Goal: Task Accomplishment & Management: Complete application form

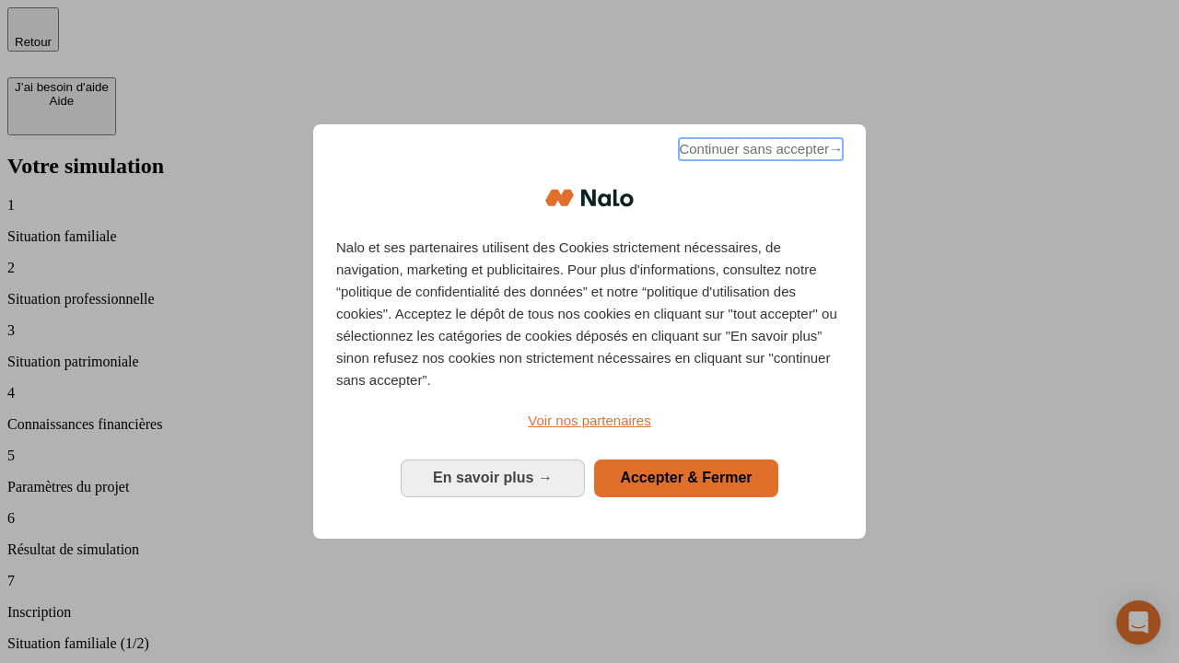
click at [759, 152] on span "Continuer sans accepter →" at bounding box center [761, 149] width 164 height 22
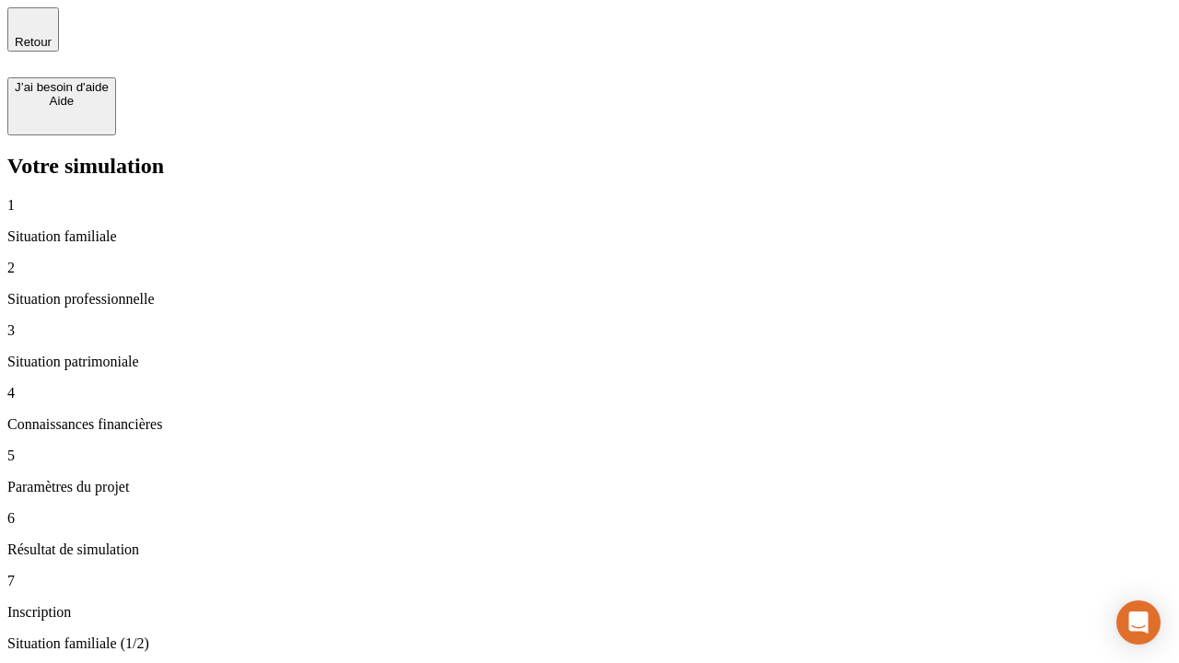
type input "30 000"
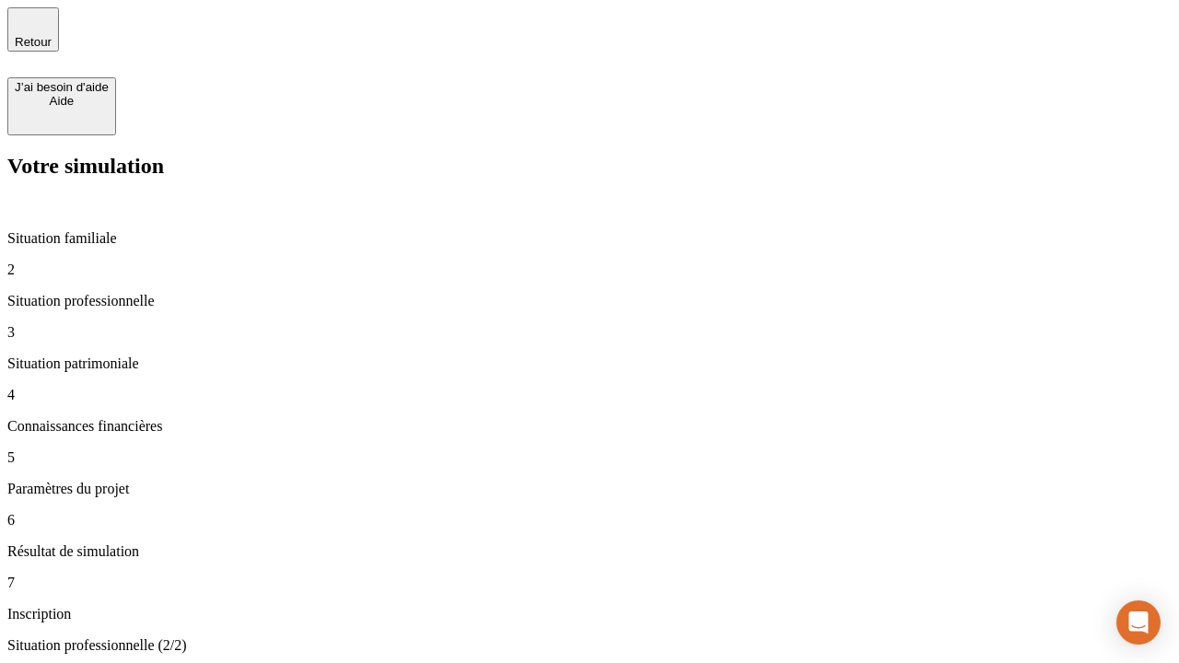
type input "40 000"
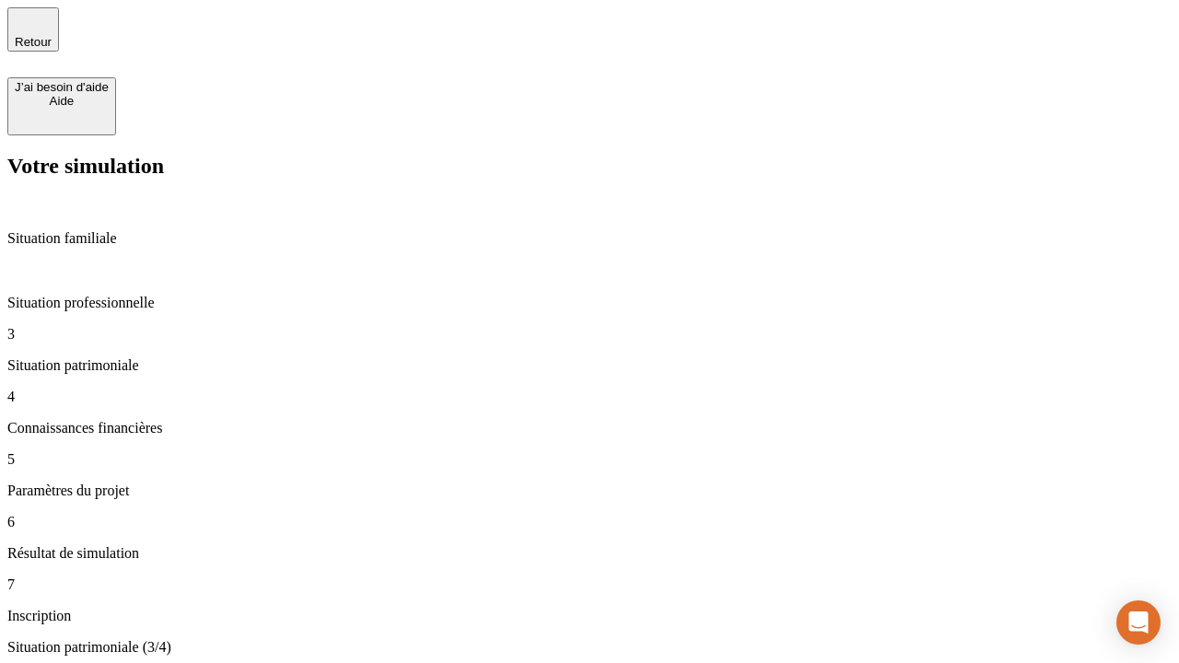
type input "1 100"
type input "20"
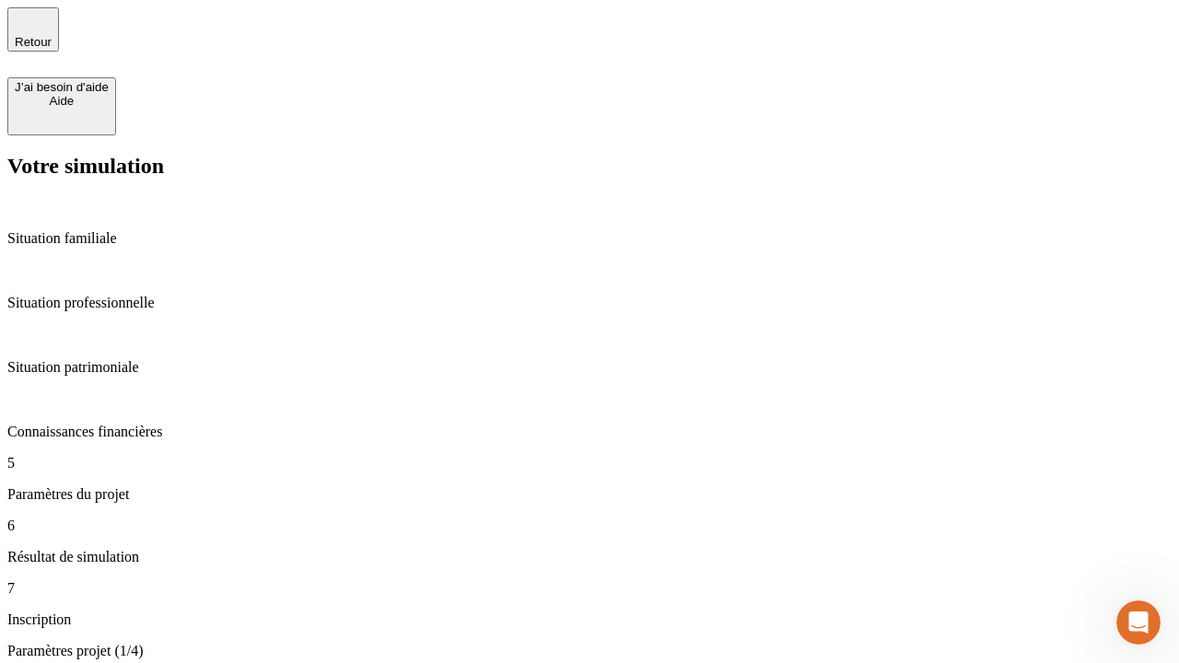
type input "40"
type input "62"
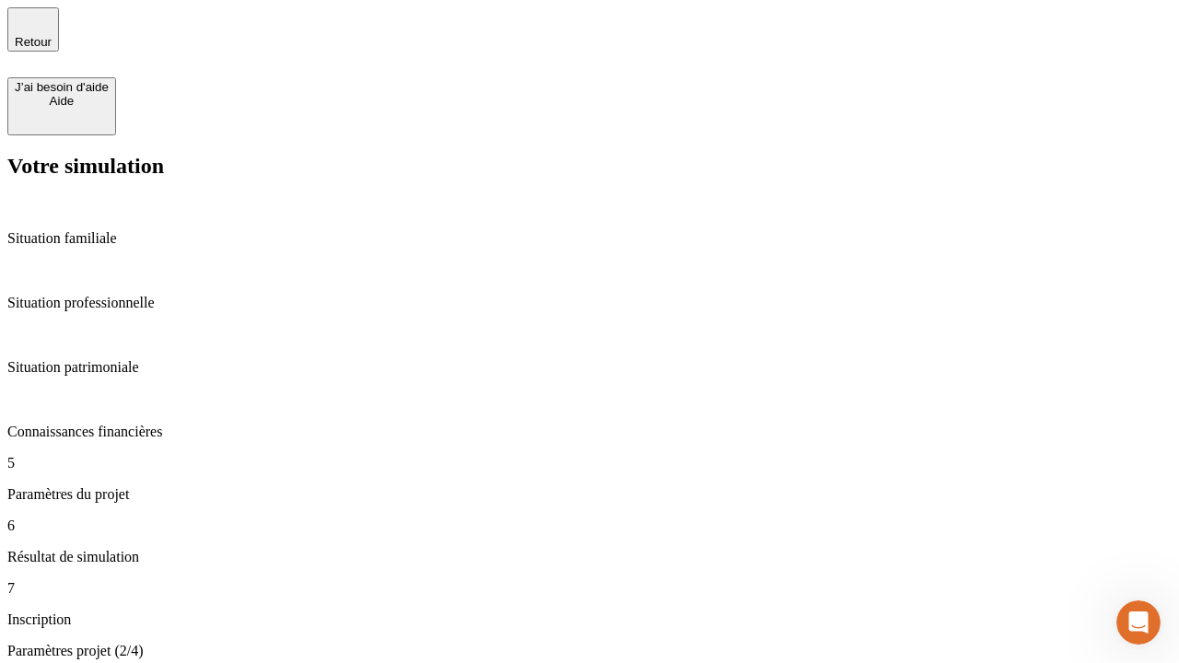
type input "50 000"
type input "640"
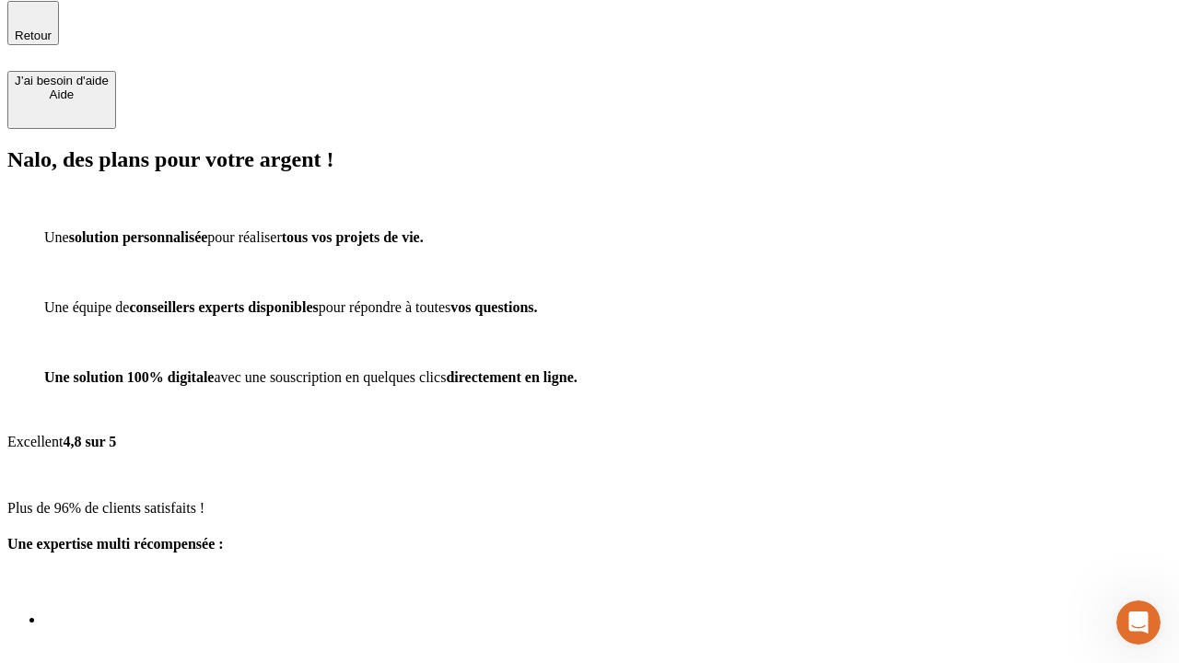
scroll to position [23, 0]
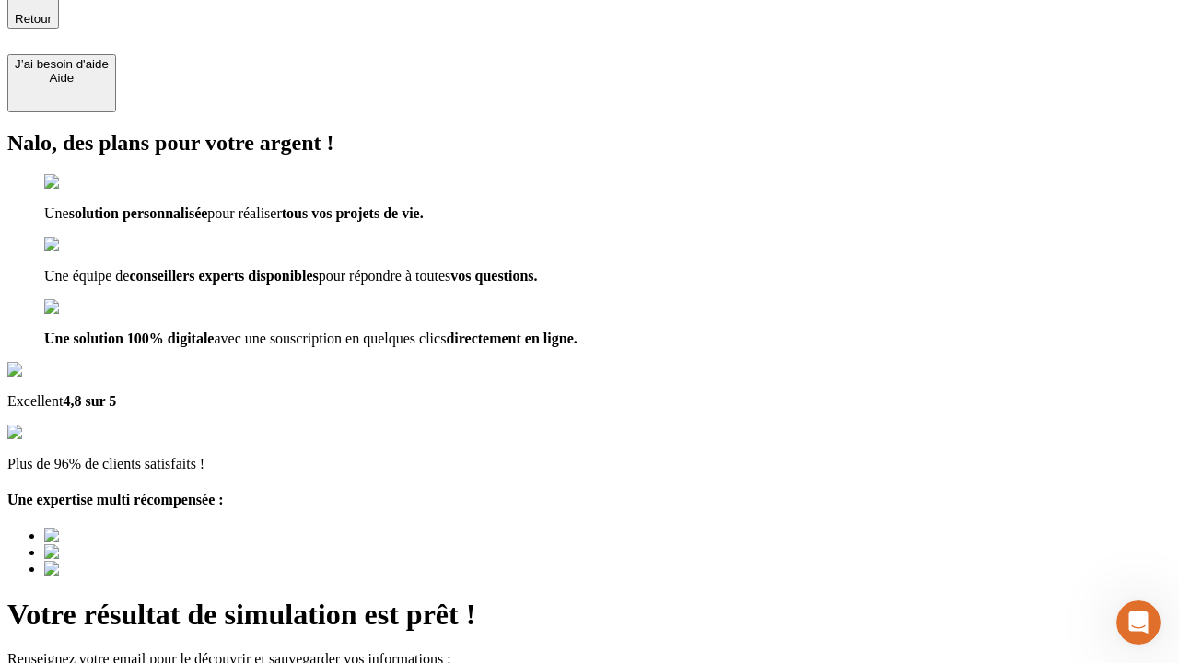
type input "[EMAIL_ADDRESS][DOMAIN_NAME]"
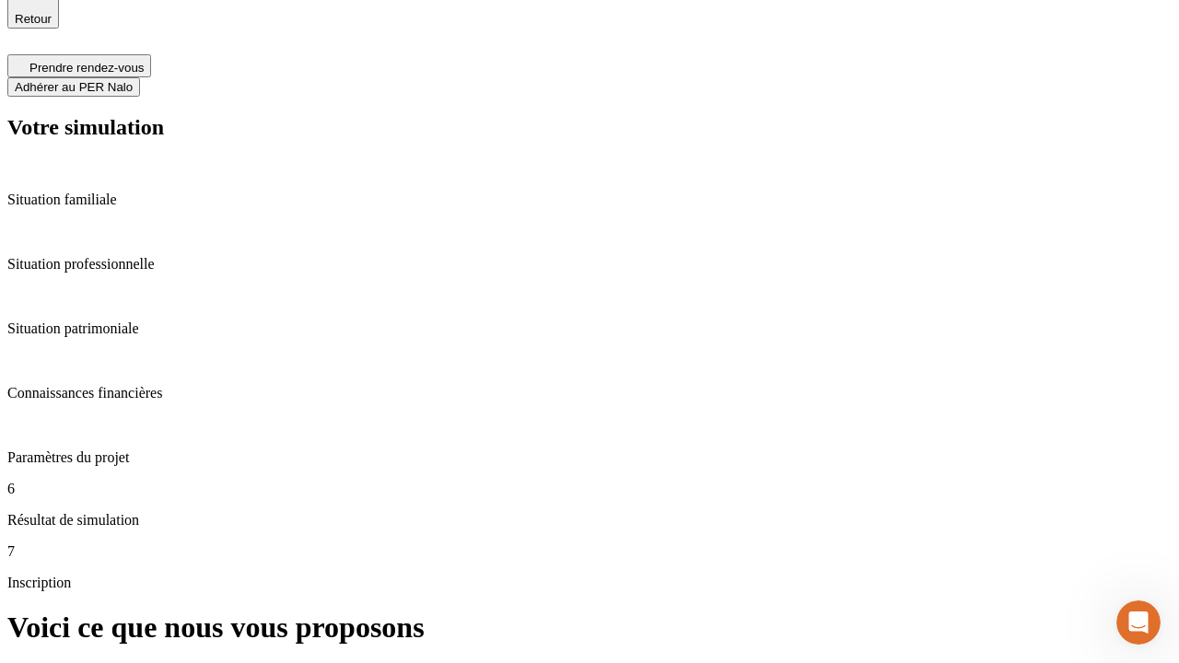
click at [133, 80] on span "Adhérer au PER Nalo" at bounding box center [74, 87] width 118 height 14
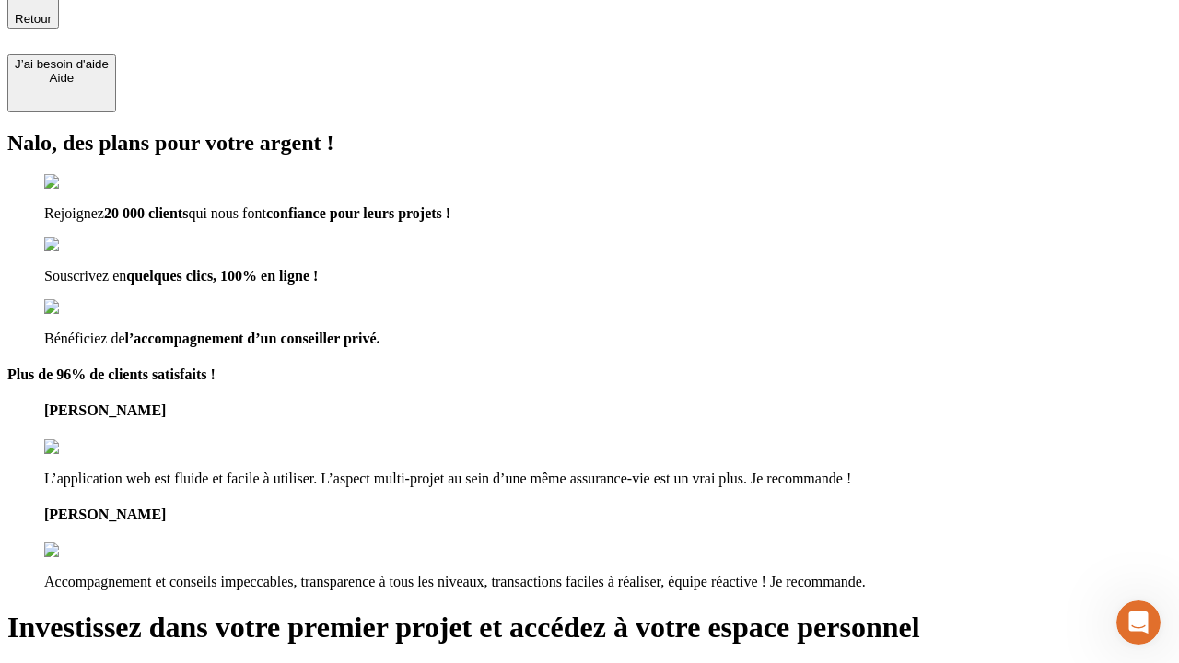
scroll to position [20, 0]
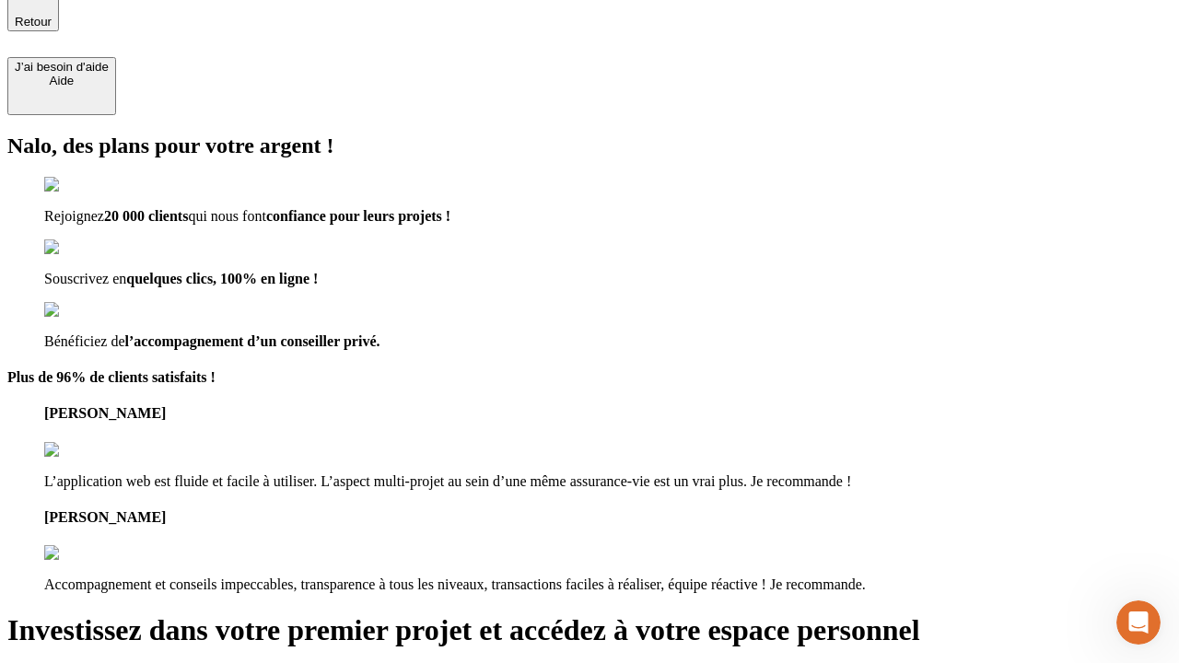
type input "abc"
